Goal: Task Accomplishment & Management: Use online tool/utility

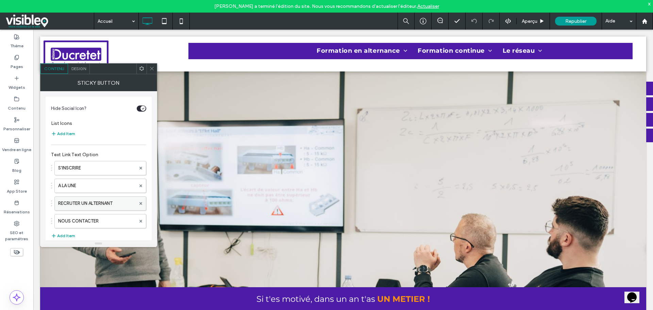
click at [100, 201] on label "RECRUTER UN ALTERNANT" at bounding box center [97, 203] width 78 height 14
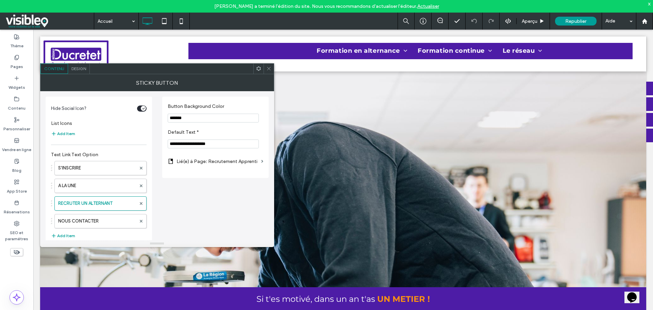
click at [269, 68] on icon at bounding box center [268, 68] width 5 height 5
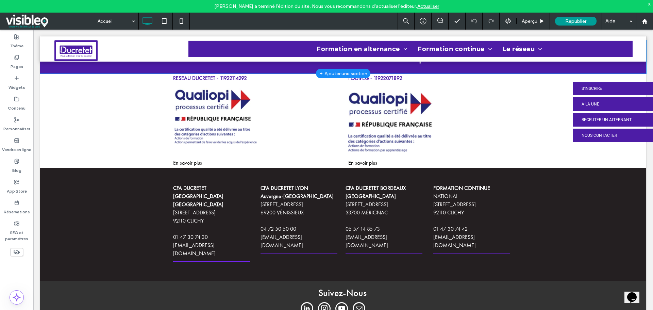
scroll to position [1178, 0]
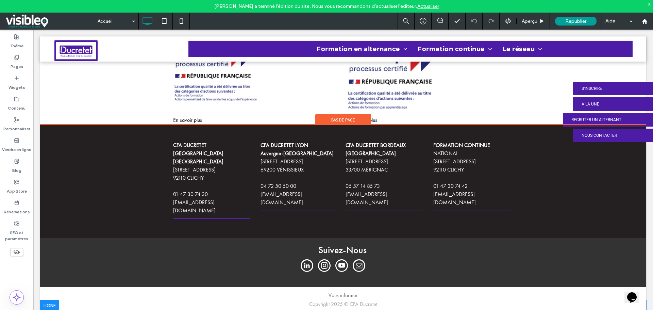
click at [637, 117] on div "RECRUTER UN ALTERNANT" at bounding box center [608, 120] width 90 height 14
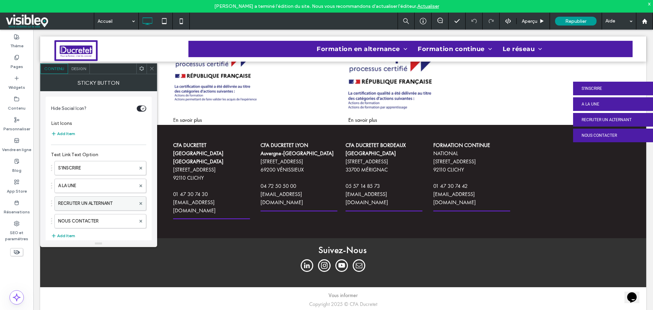
click at [90, 204] on label "RECRUTER UN ALTERNANT" at bounding box center [97, 203] width 78 height 14
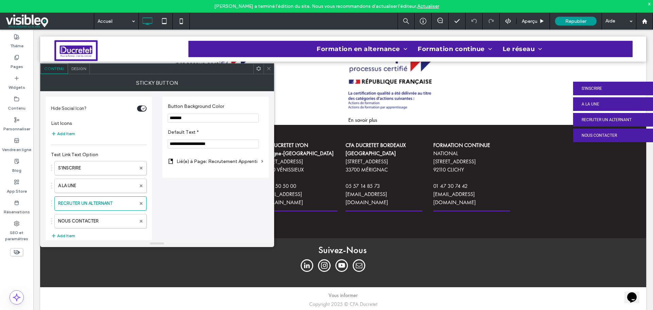
click at [240, 162] on label "Lié(e) à Page: Recrutement Apprenti" at bounding box center [217, 161] width 82 height 13
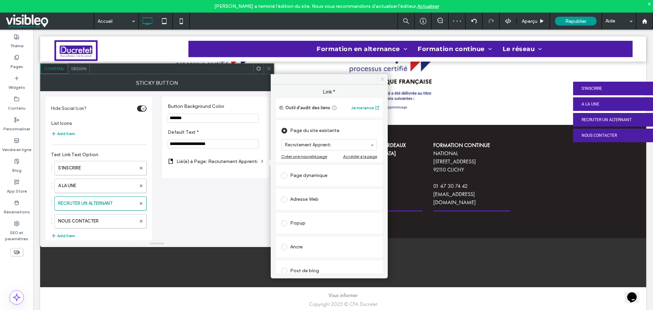
click at [383, 79] on use at bounding box center [381, 79] width 3 height 3
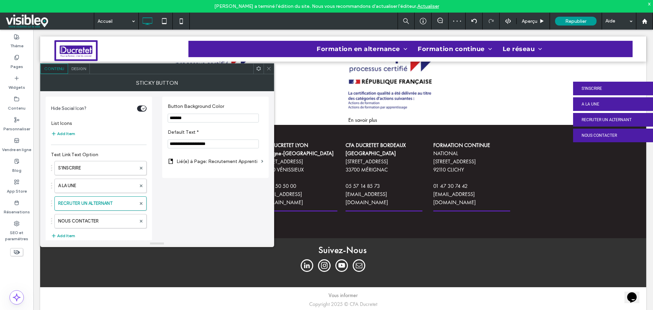
click at [268, 68] on icon at bounding box center [268, 68] width 5 height 5
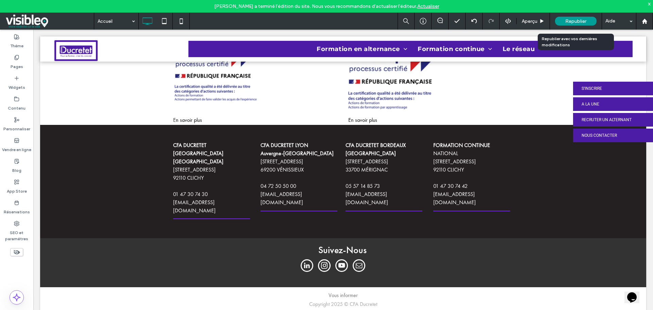
click at [569, 20] on span "Republier" at bounding box center [575, 21] width 21 height 6
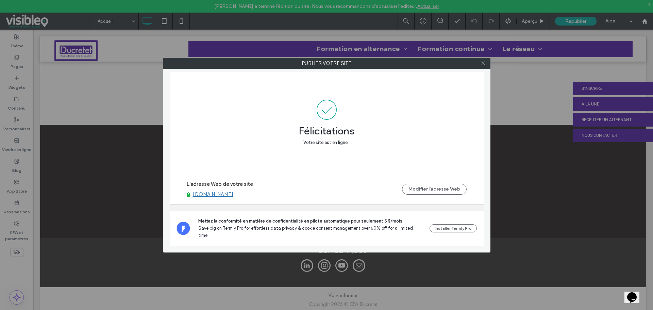
click at [484, 63] on icon at bounding box center [482, 63] width 5 height 5
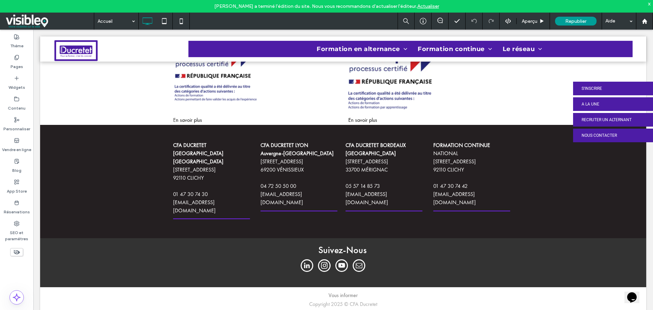
click at [649, 2] on div "x" at bounding box center [649, 4] width 3 height 6
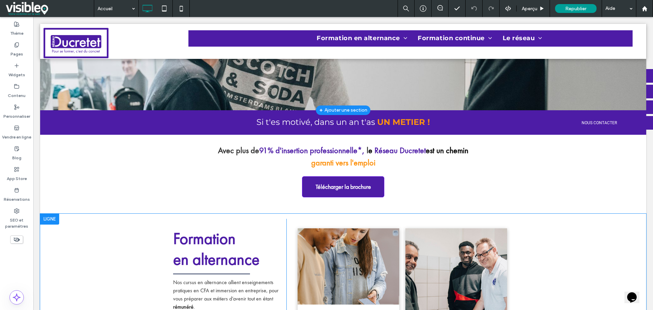
scroll to position [0, 0]
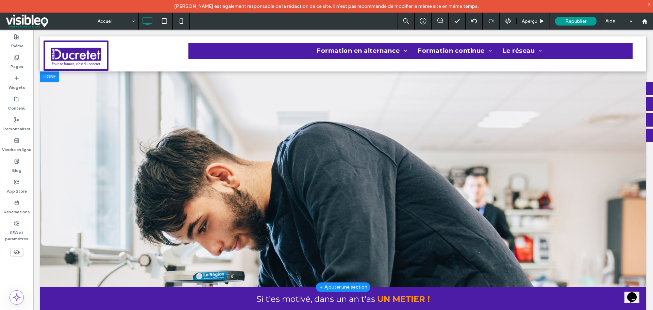
click at [650, 2] on div "x" at bounding box center [649, 4] width 3 height 6
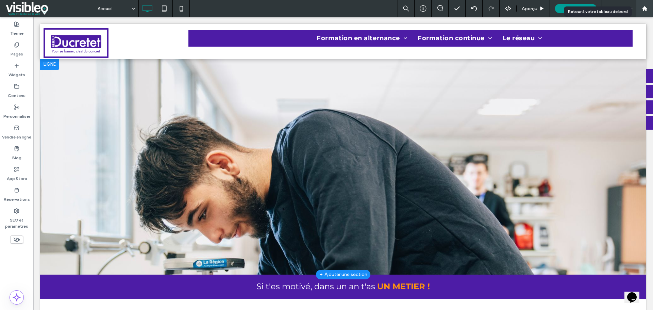
click at [643, 10] on use at bounding box center [643, 8] width 5 height 5
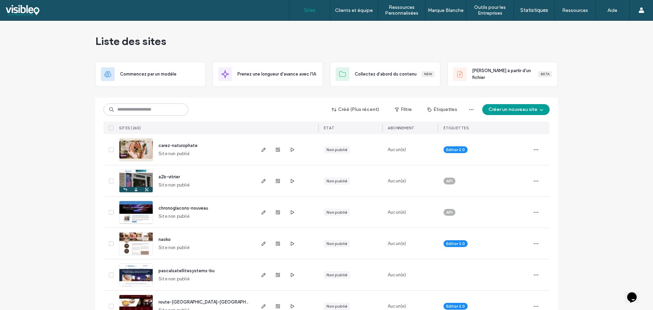
click at [140, 110] on input at bounding box center [145, 109] width 85 height 12
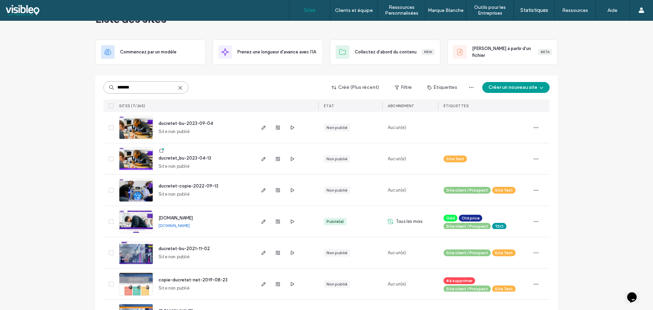
scroll to position [34, 0]
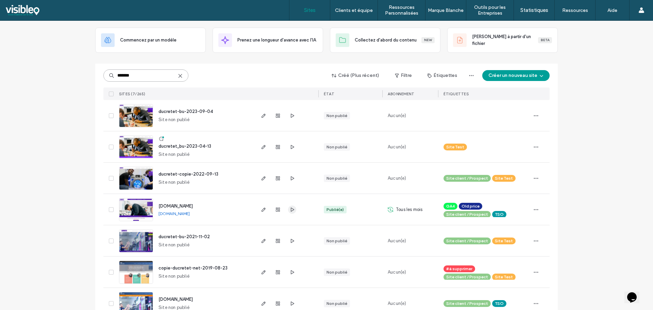
type input "*******"
click at [289, 209] on icon "button" at bounding box center [291, 209] width 5 height 5
click at [74, 216] on div "Liste des sites Commencez par un modèle Prenez une longueur d'avance avec l'IA …" at bounding box center [326, 157] width 653 height 340
